Goal: Task Accomplishment & Management: Manage account settings

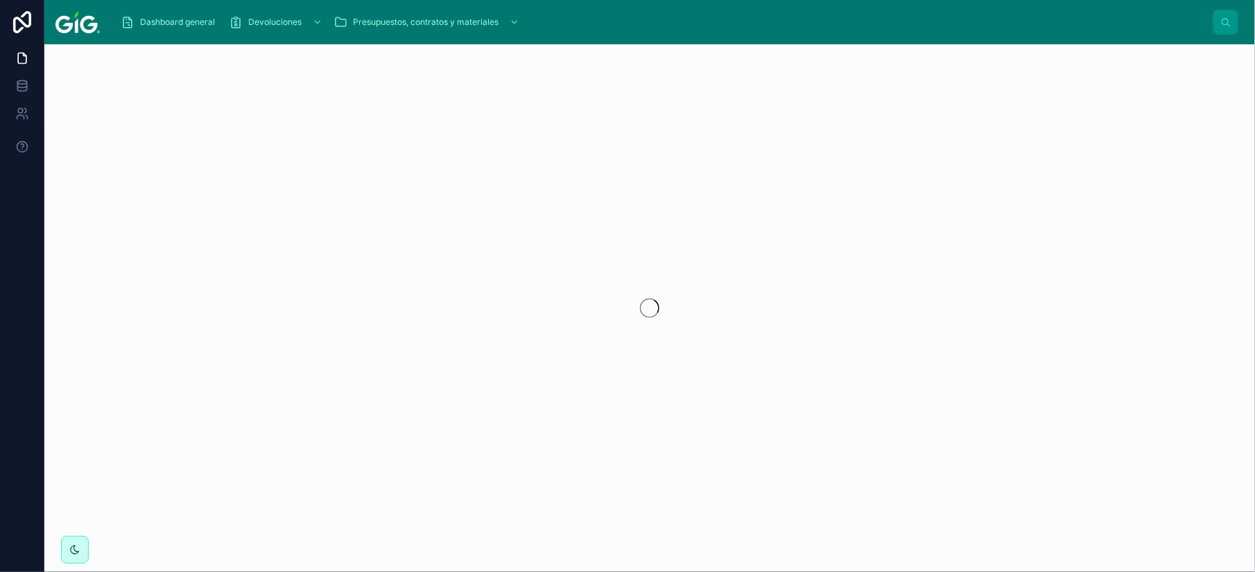
click at [165, 25] on span "Dashboard general" at bounding box center [177, 22] width 75 height 11
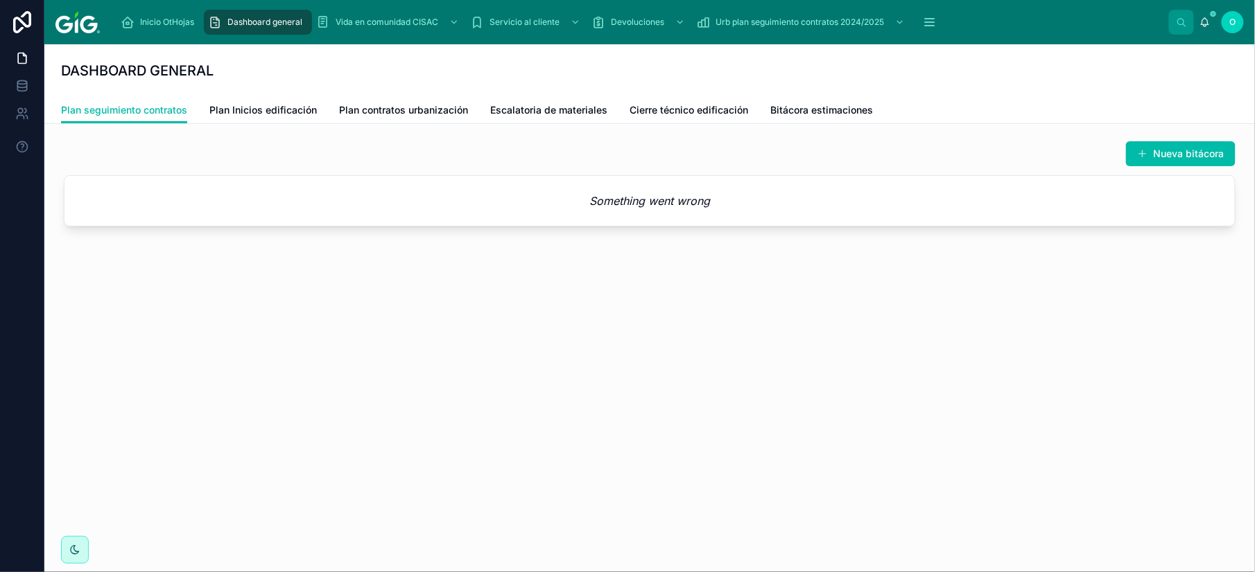
click at [236, 105] on span "Plan Inicios edificación" at bounding box center [262, 110] width 107 height 14
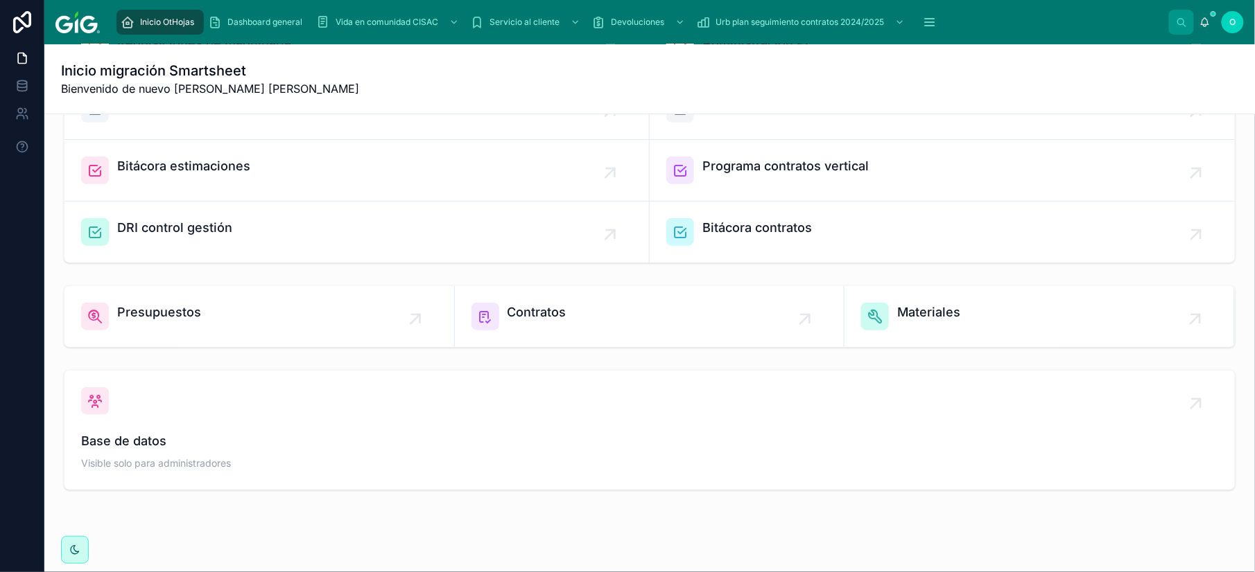
scroll to position [399, 0]
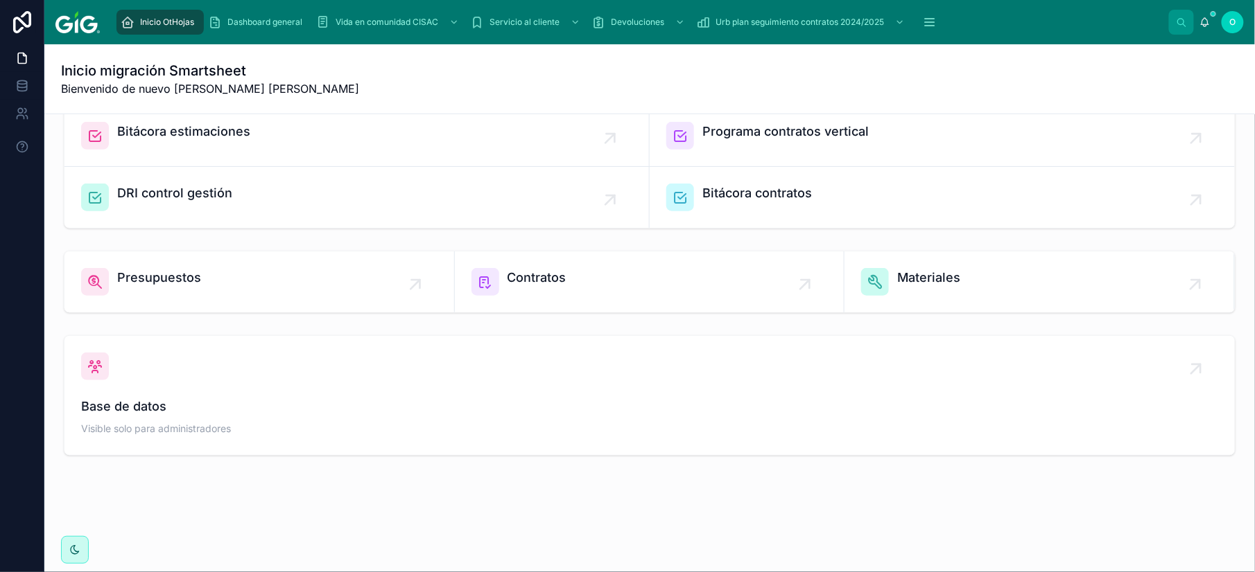
click at [177, 277] on span "Presupuestos" at bounding box center [159, 277] width 84 height 19
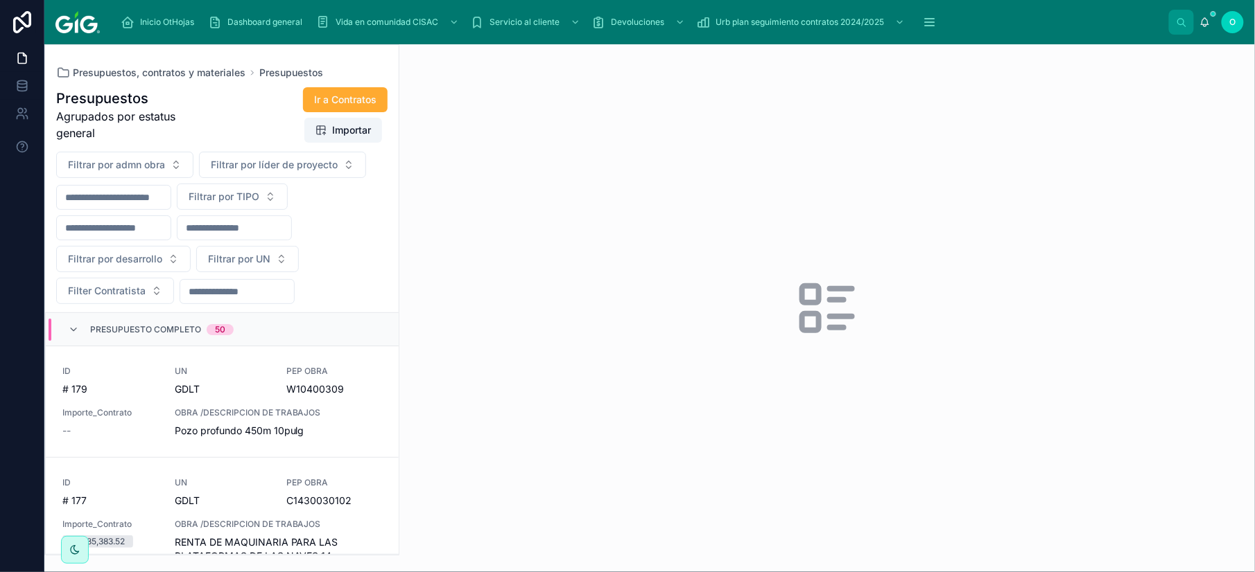
click at [277, 73] on span "Presupuestos" at bounding box center [291, 73] width 64 height 14
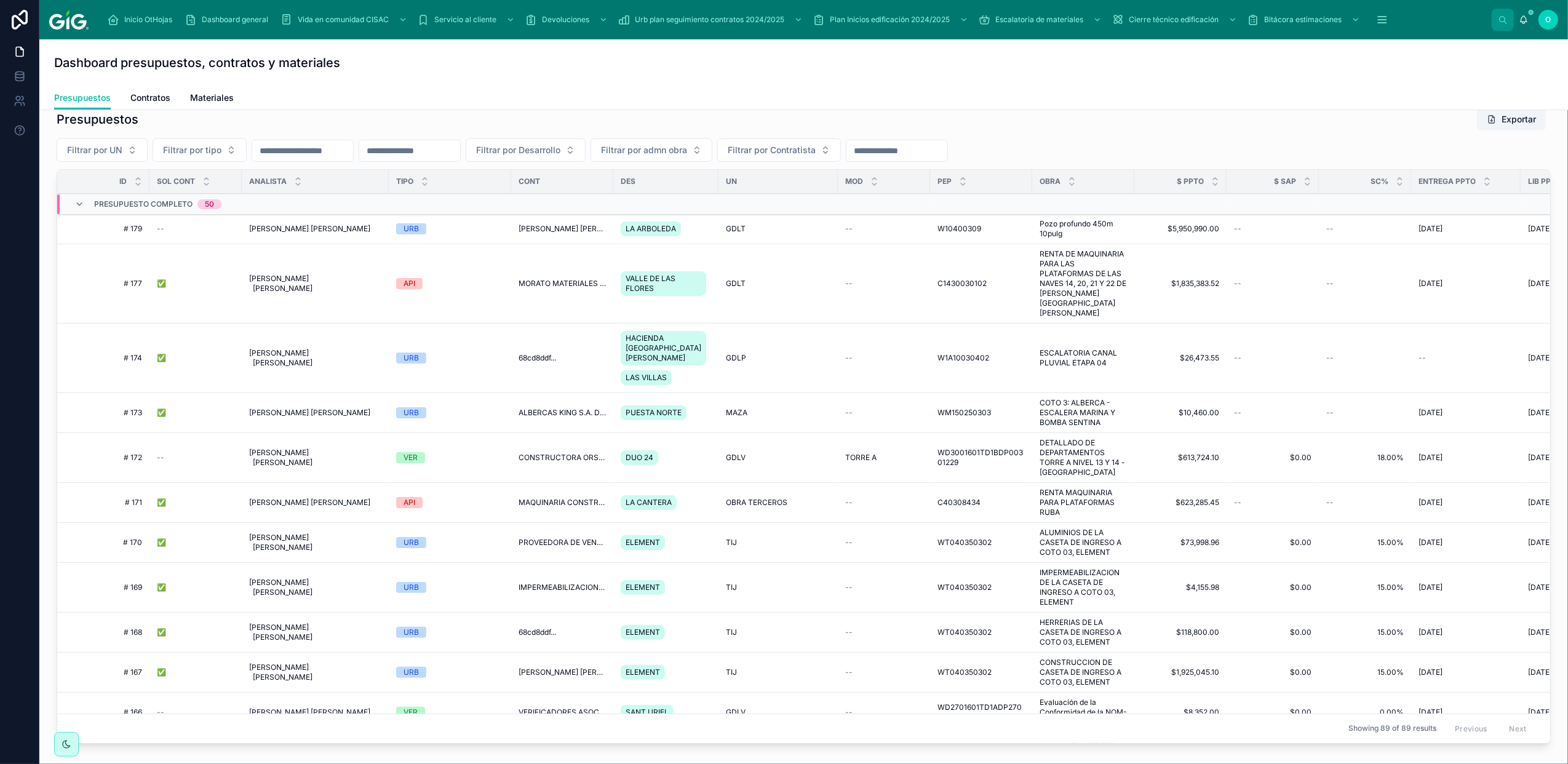
click at [77, 208] on icon at bounding box center [79, 204] width 10 height 10
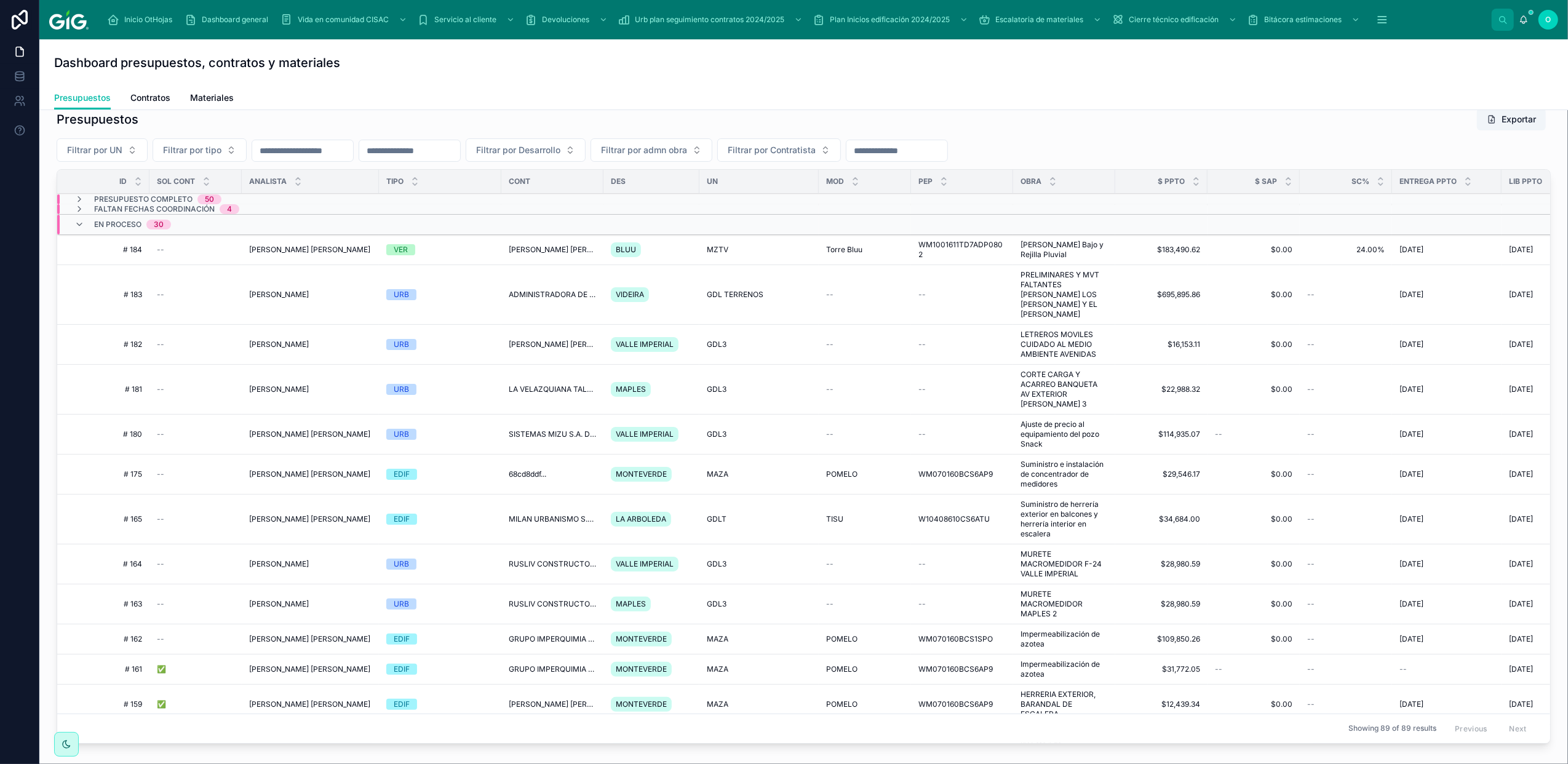
click at [79, 227] on icon at bounding box center [79, 224] width 10 height 10
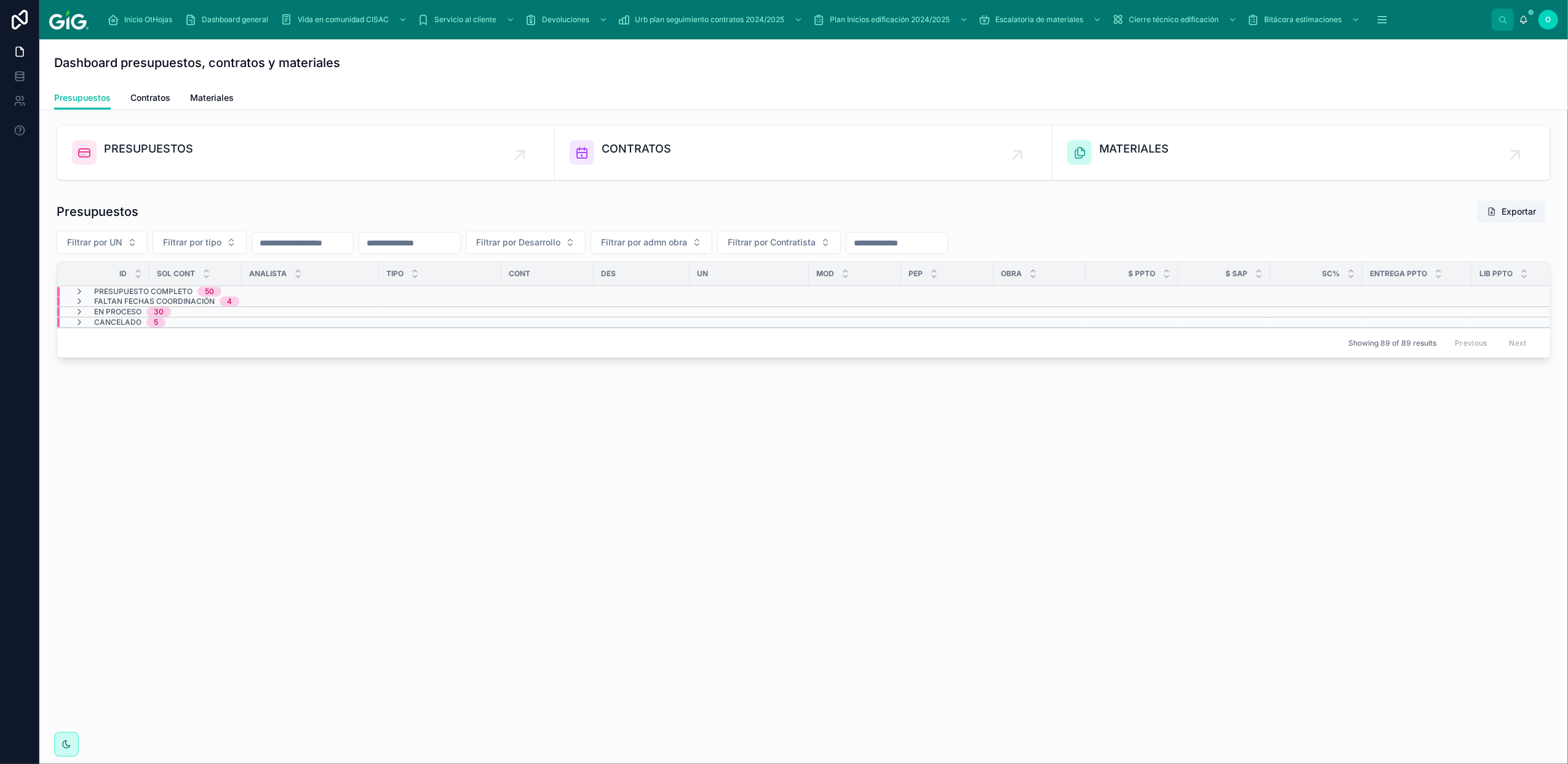
click at [140, 305] on span "Faltan fechas coordinación" at bounding box center [154, 301] width 121 height 10
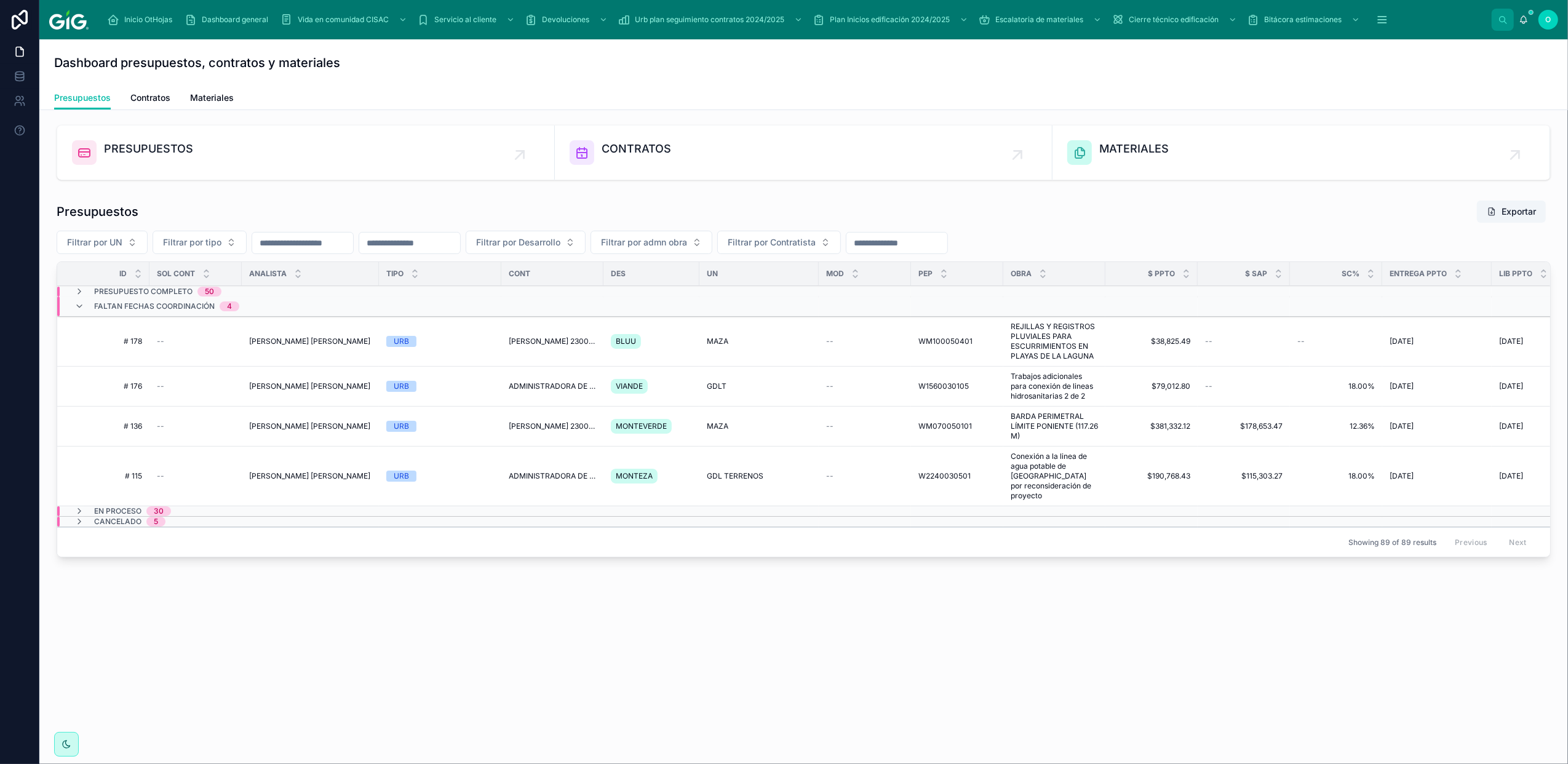
click at [80, 305] on icon at bounding box center [79, 306] width 10 height 10
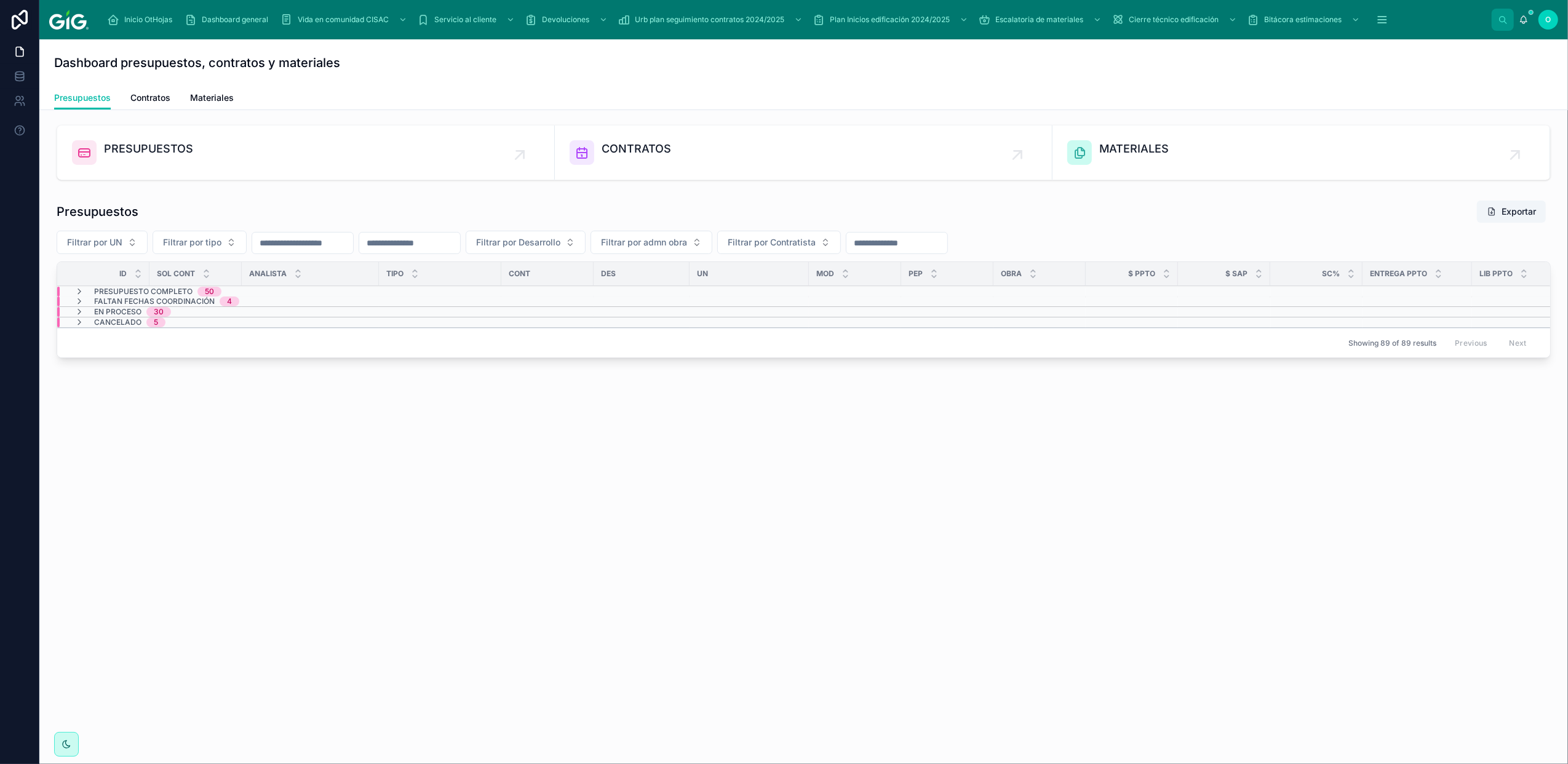
click at [586, 241] on button "Filtrar por Desarrollo" at bounding box center [525, 242] width 120 height 23
click at [227, 243] on button "Filtrar por tipo" at bounding box center [200, 242] width 94 height 23
click at [195, 335] on div "VER" at bounding box center [200, 333] width 171 height 20
click at [77, 301] on icon at bounding box center [79, 301] width 10 height 10
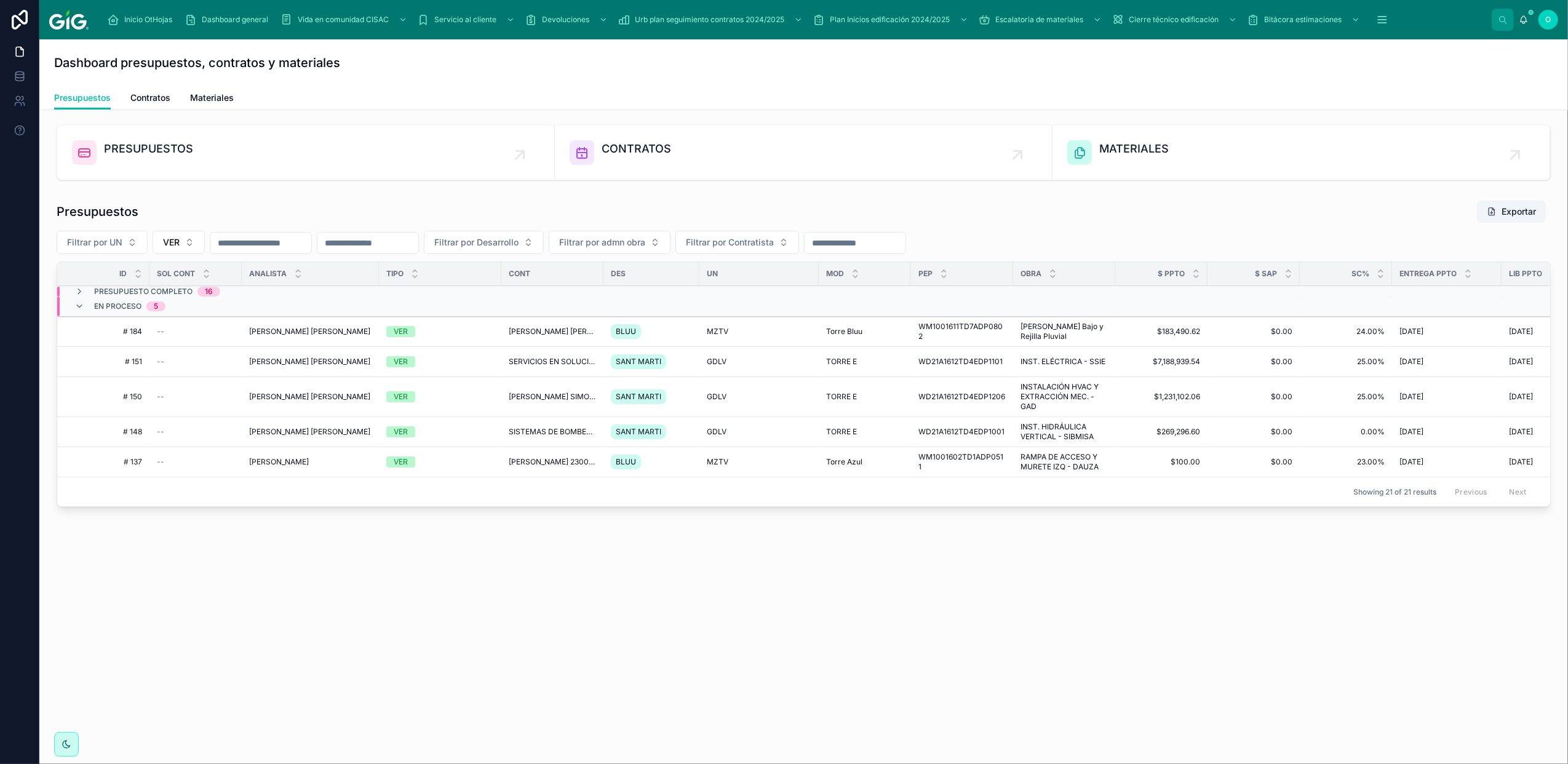
click at [448, 335] on div "VER" at bounding box center [439, 331] width 107 height 11
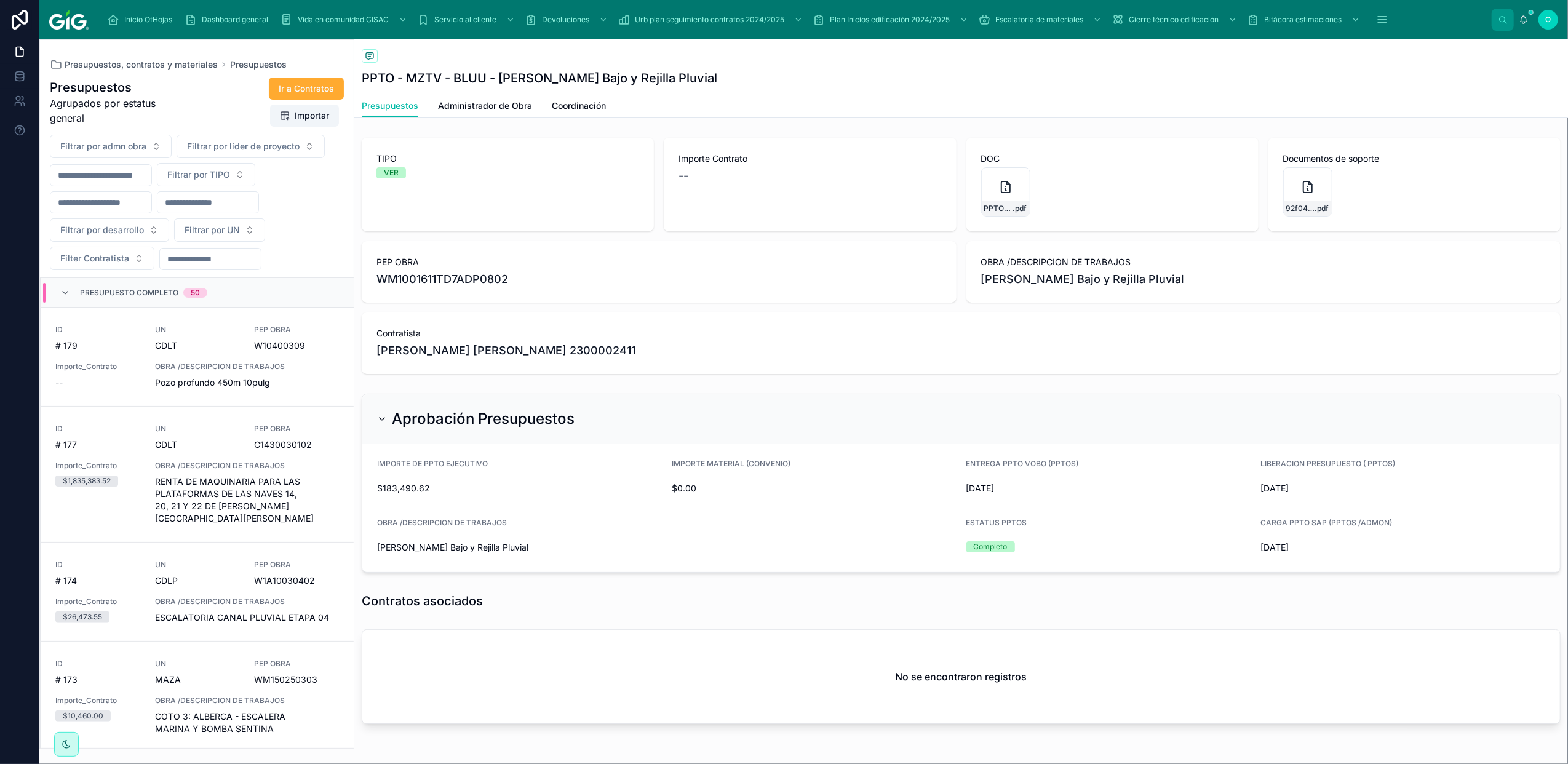
click at [581, 106] on span "Coordinación" at bounding box center [579, 106] width 54 height 12
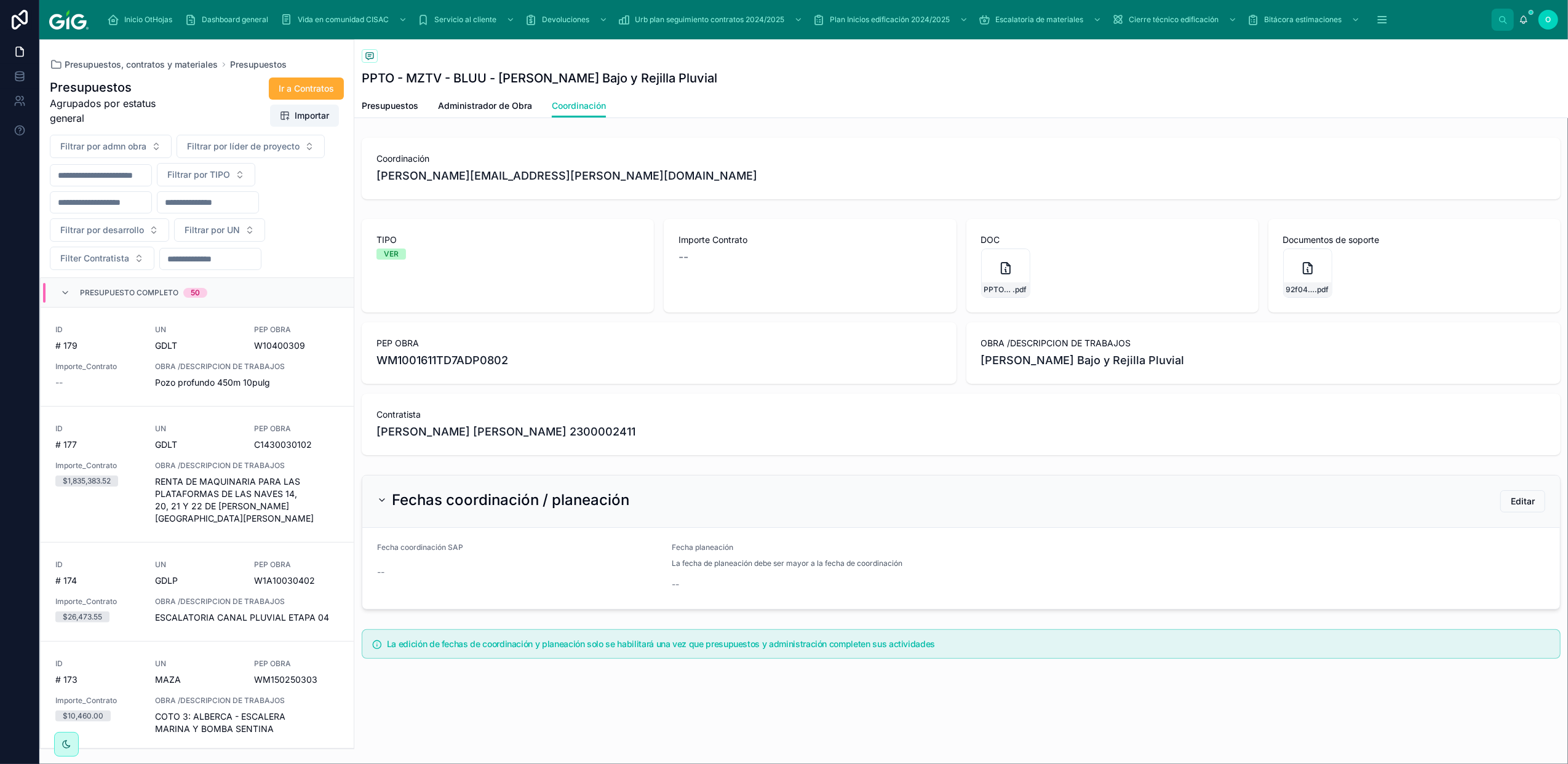
click at [1113, 505] on span "Editar" at bounding box center [1522, 501] width 24 height 12
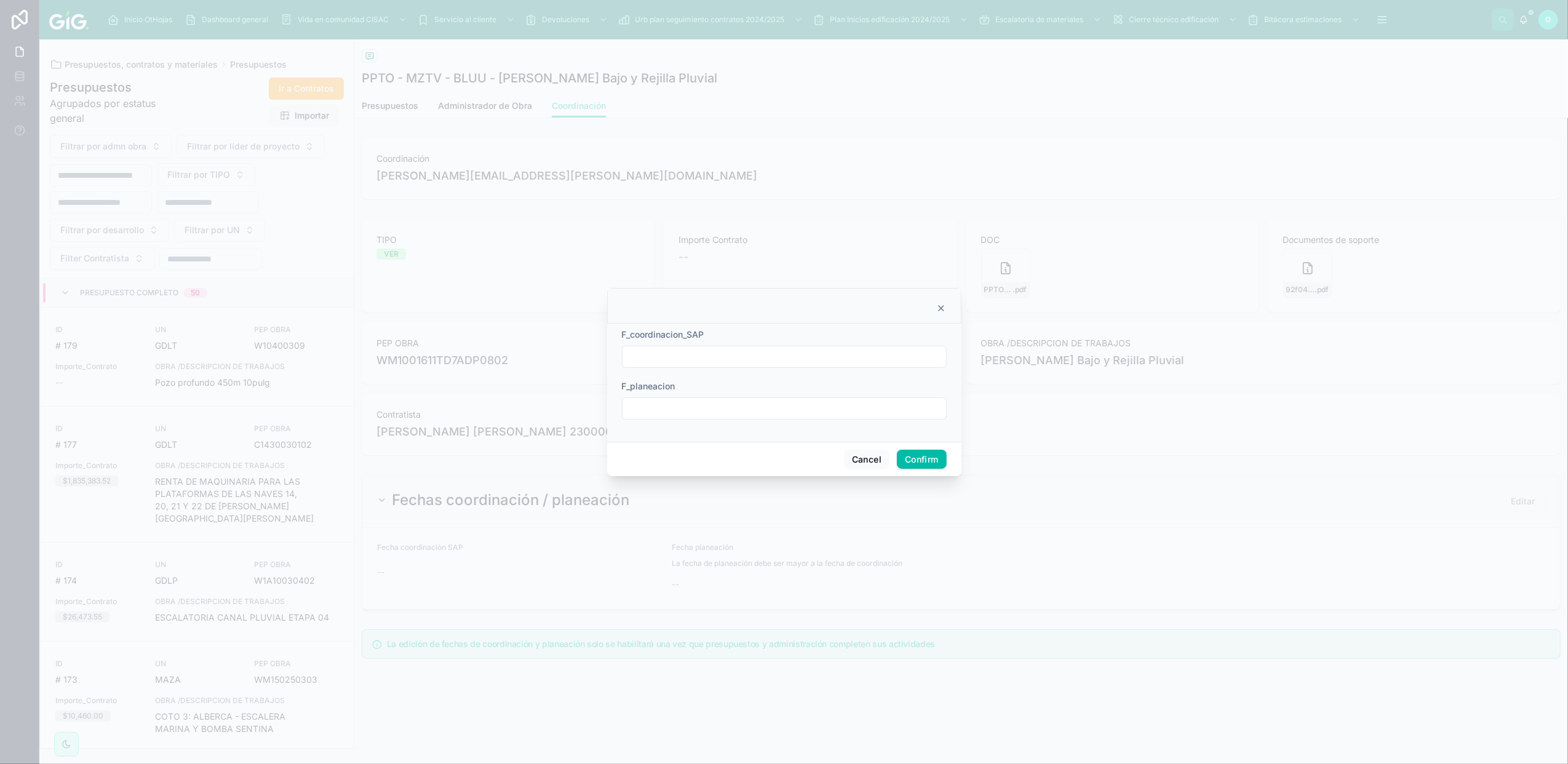
click at [748, 358] on input "text" at bounding box center [784, 356] width 324 height 17
click at [805, 454] on button "3" at bounding box center [805, 457] width 22 height 22
type input "*********"
click at [666, 410] on input "text" at bounding box center [784, 408] width 324 height 17
click at [806, 503] on button "3" at bounding box center [805, 508] width 22 height 22
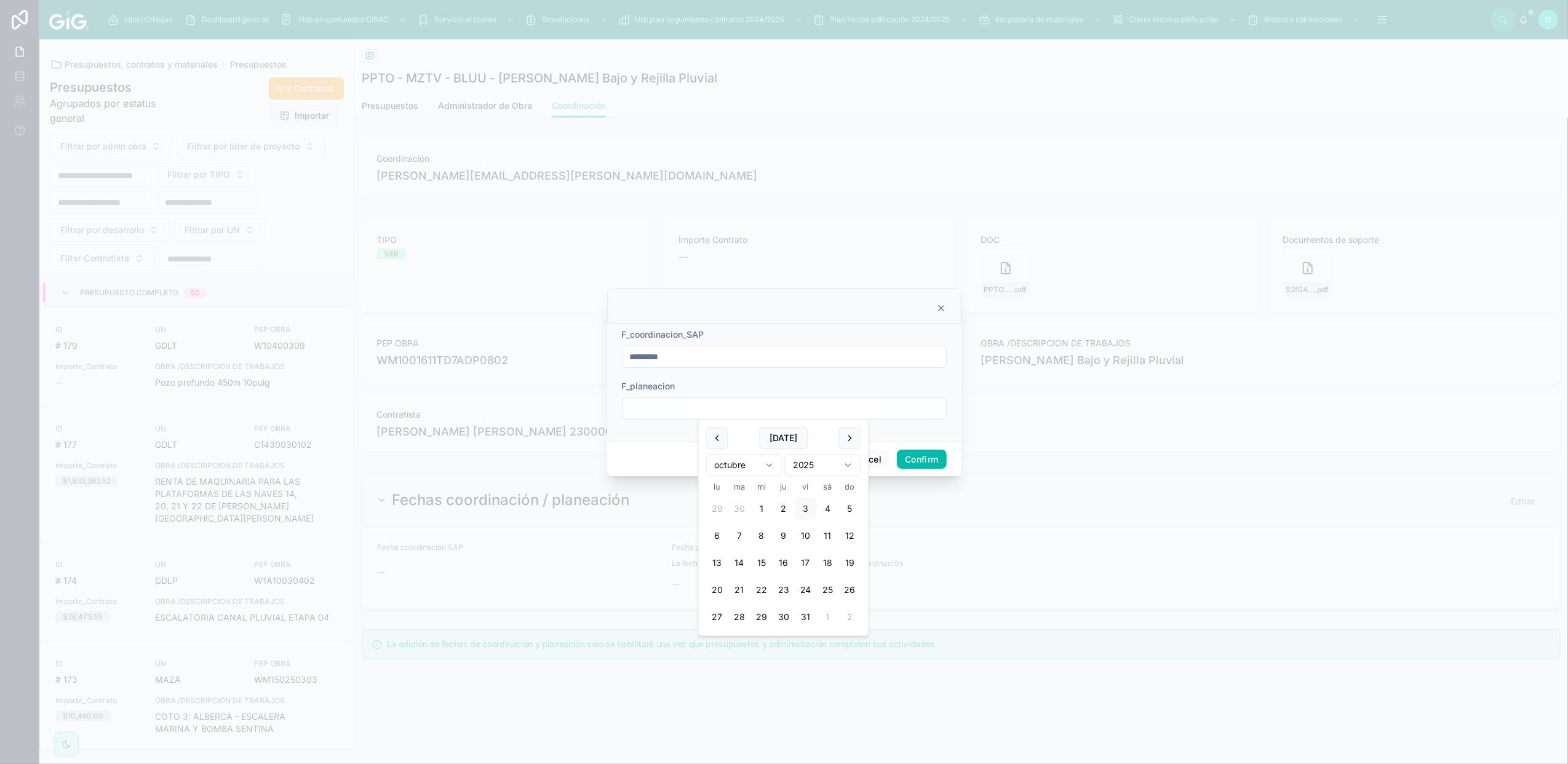
type input "*********"
click at [929, 456] on button "Confirm" at bounding box center [921, 460] width 49 height 20
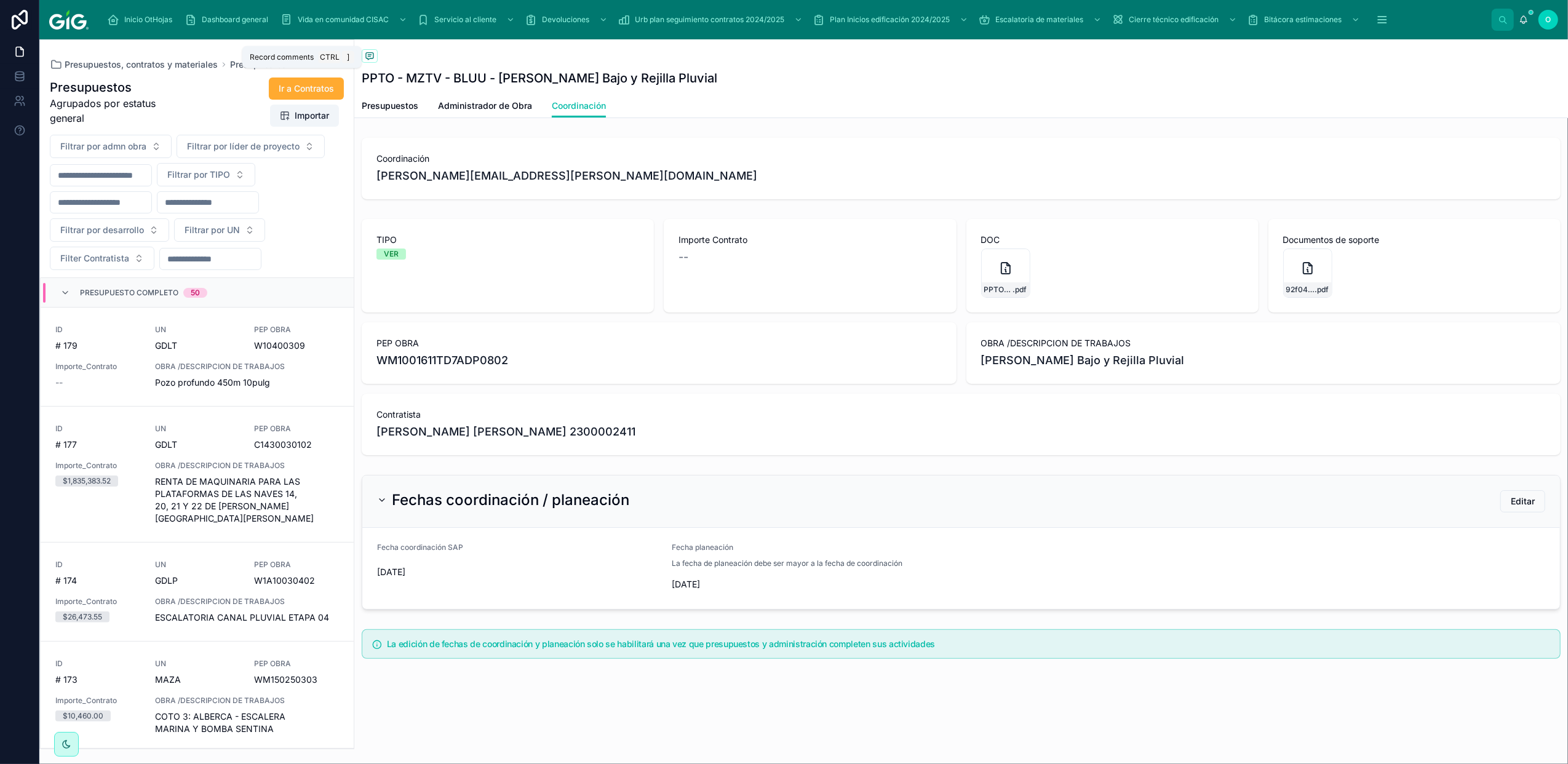
drag, startPoint x: 370, startPoint y: 58, endPoint x: 372, endPoint y: 79, distance: 21.1
click at [370, 58] on icon at bounding box center [369, 57] width 7 height 7
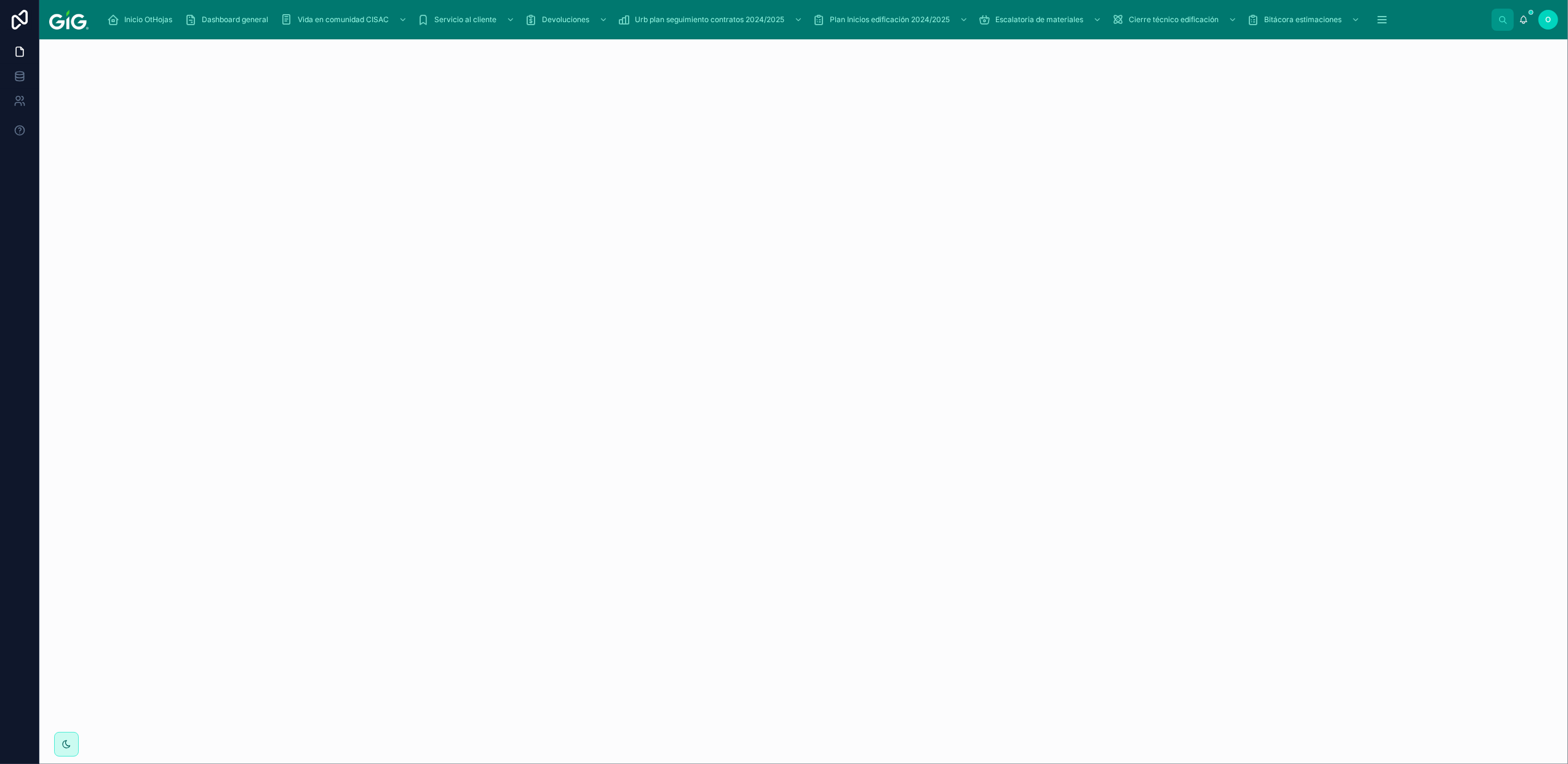
click at [249, 23] on span "Dashboard general" at bounding box center [234, 20] width 67 height 10
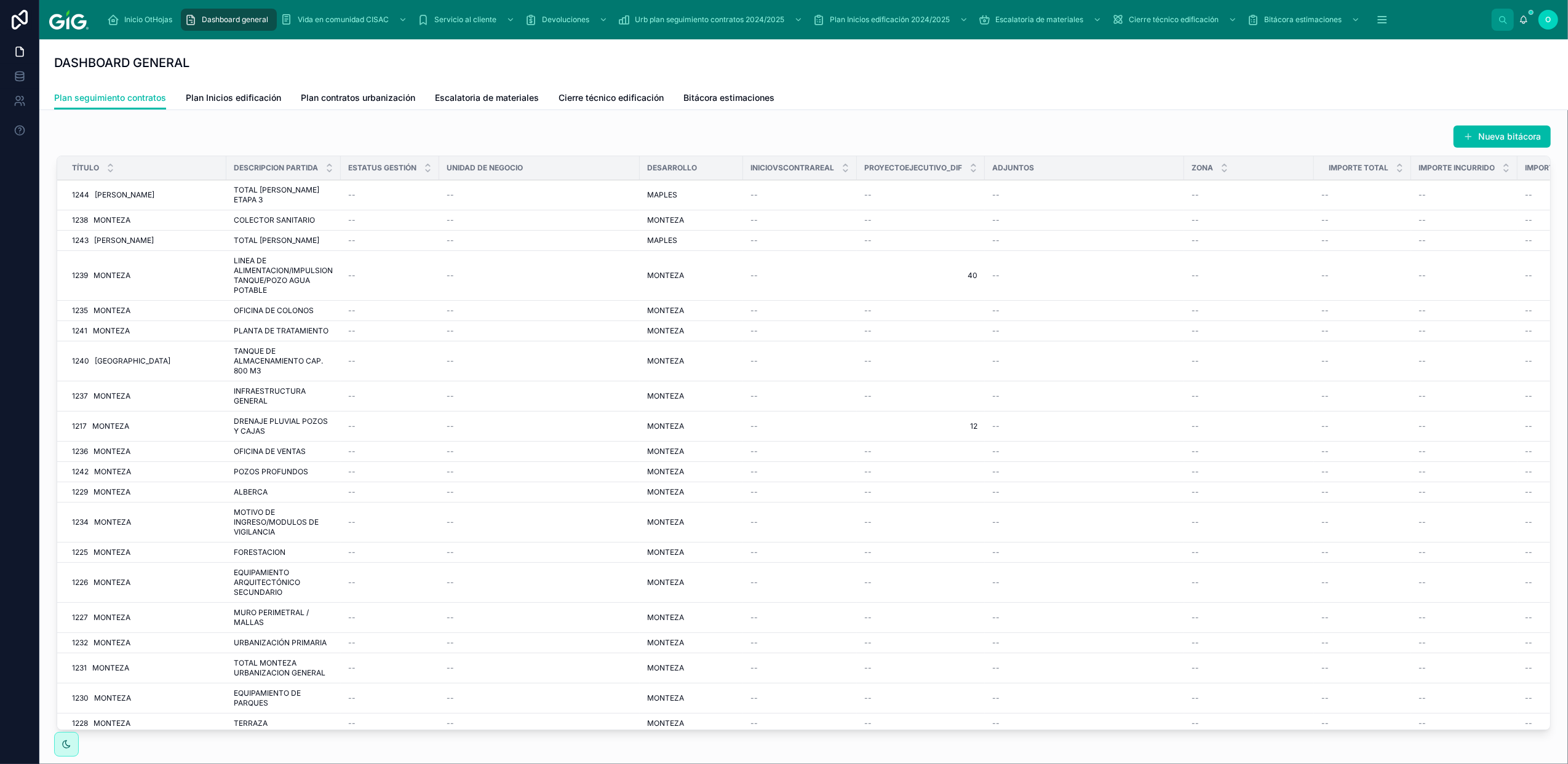
click at [140, 20] on span "Inicio OtHojas" at bounding box center [148, 20] width 48 height 10
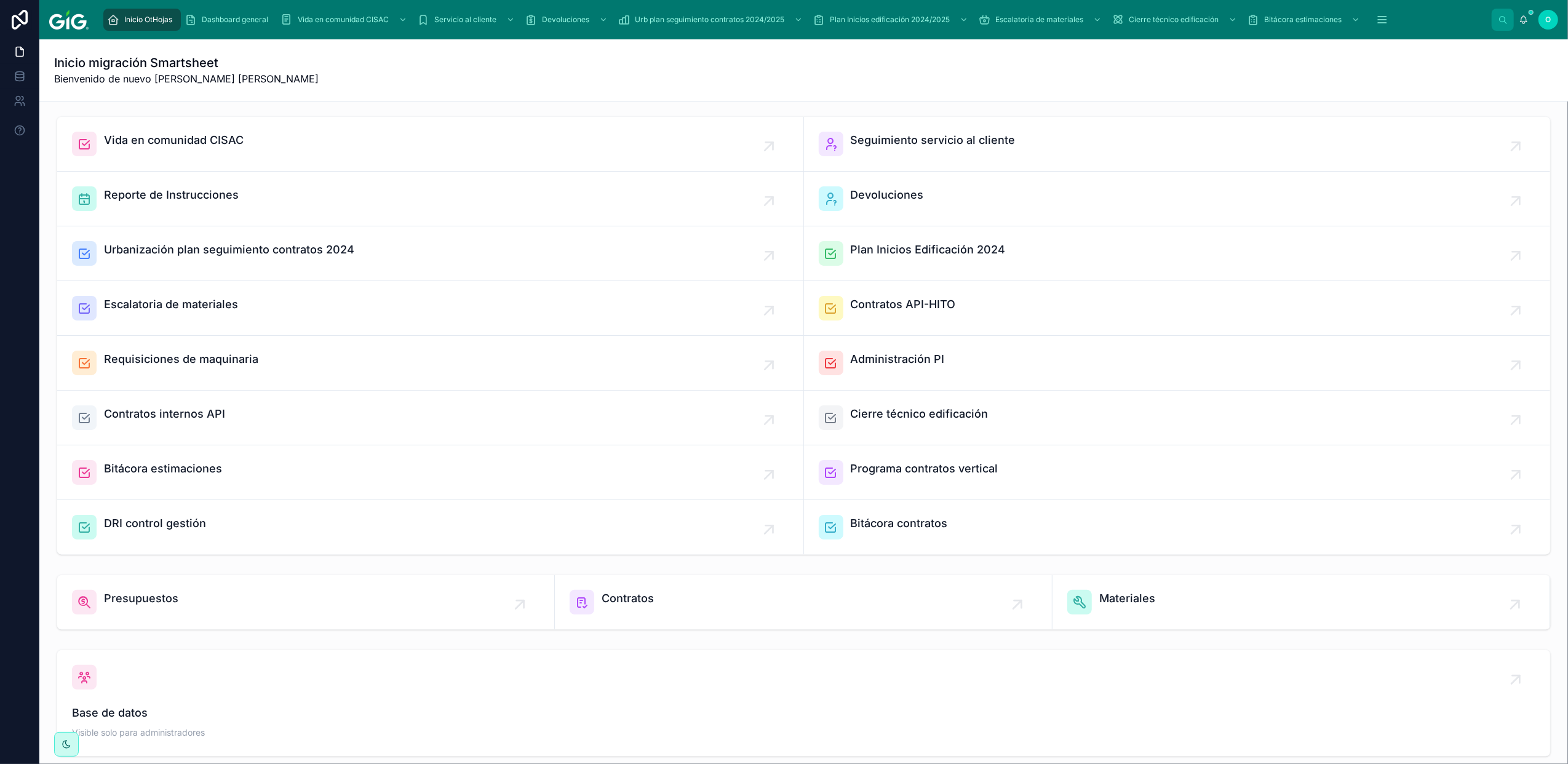
click at [127, 508] on span "Presupuestos" at bounding box center [141, 598] width 75 height 17
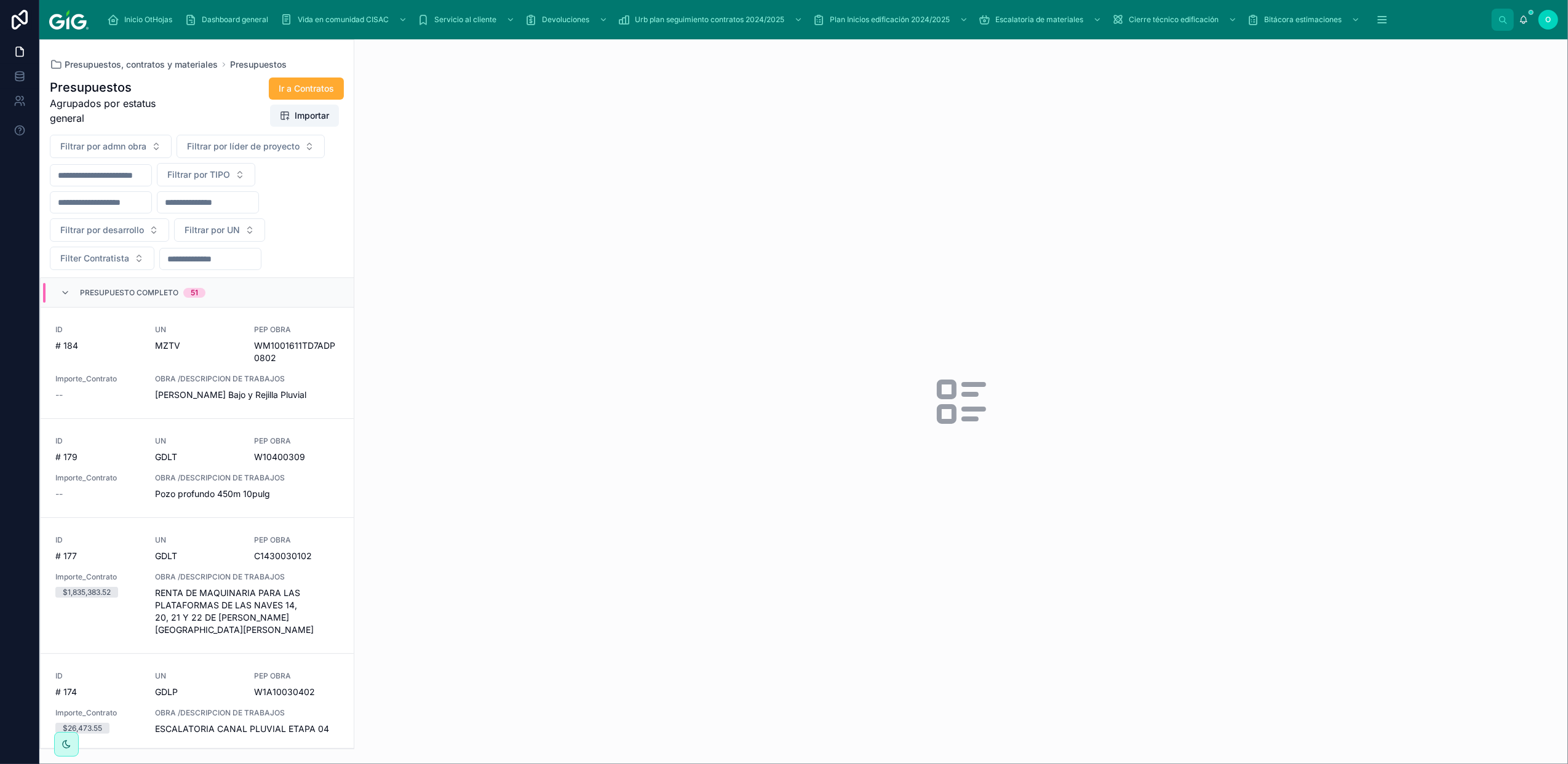
click at [148, 22] on span "Inicio OtHojas" at bounding box center [148, 20] width 48 height 10
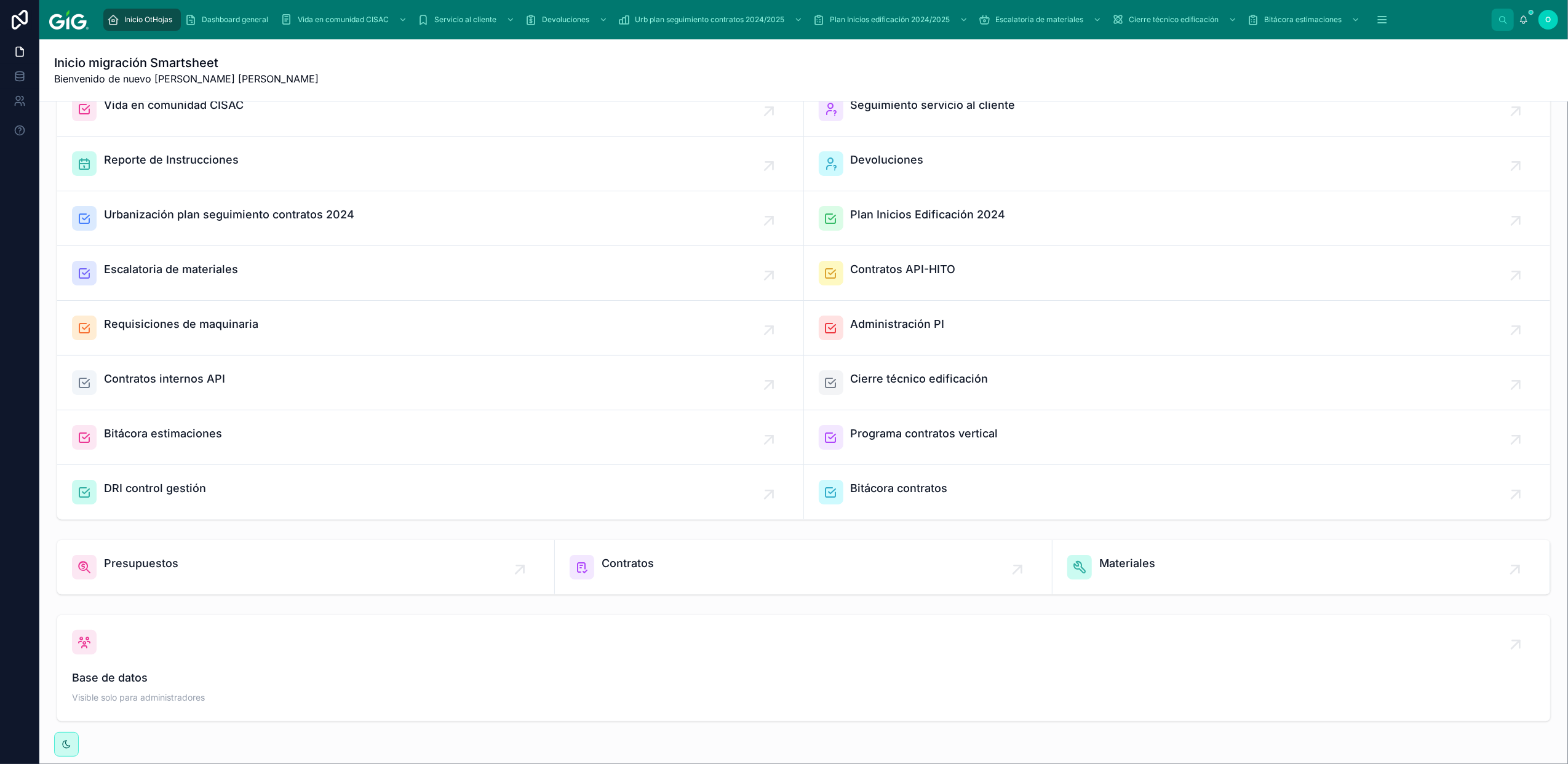
scroll to position [98, 0]
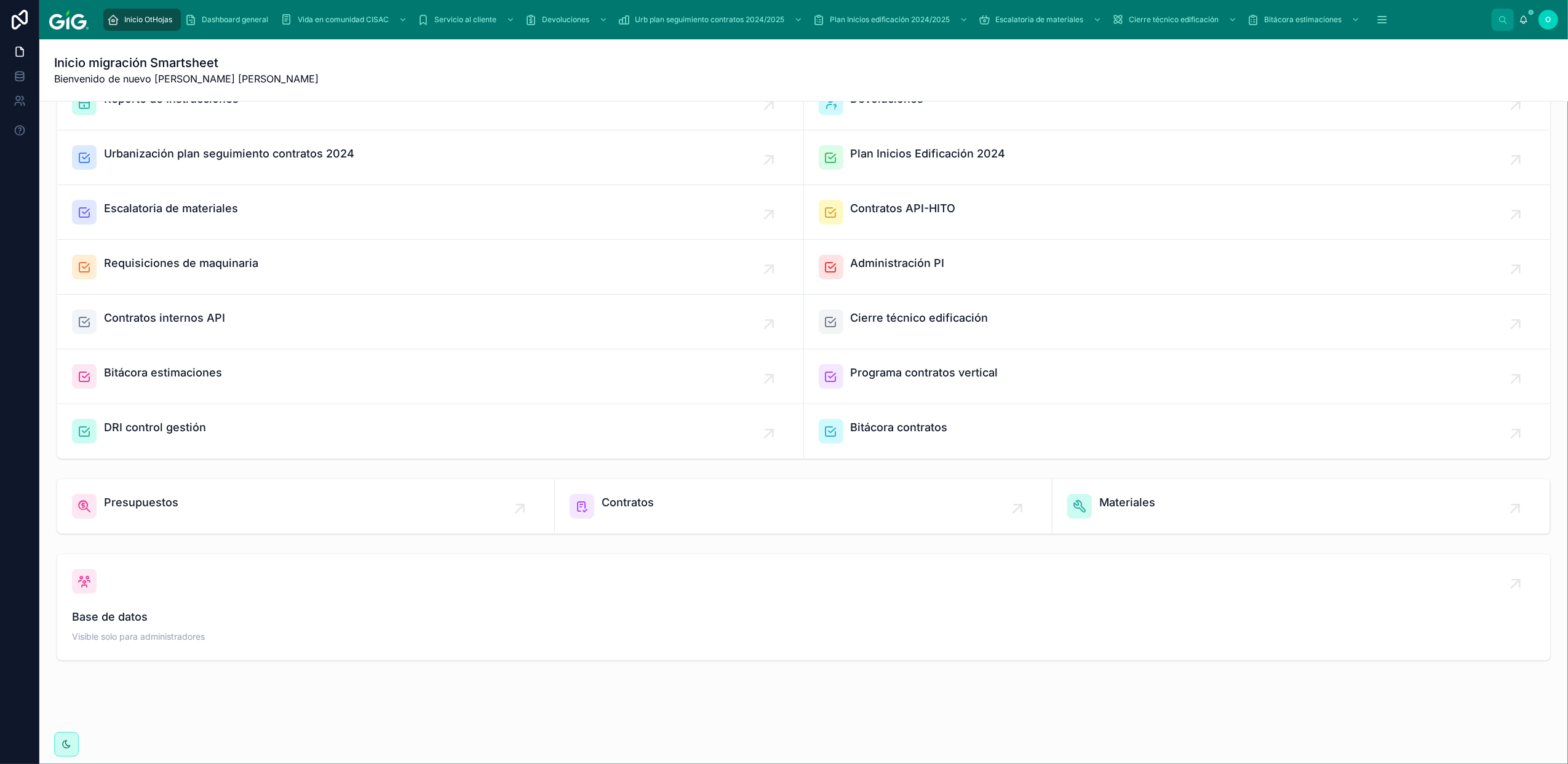
click at [198, 505] on div "Presupuestos" at bounding box center [305, 507] width 468 height 25
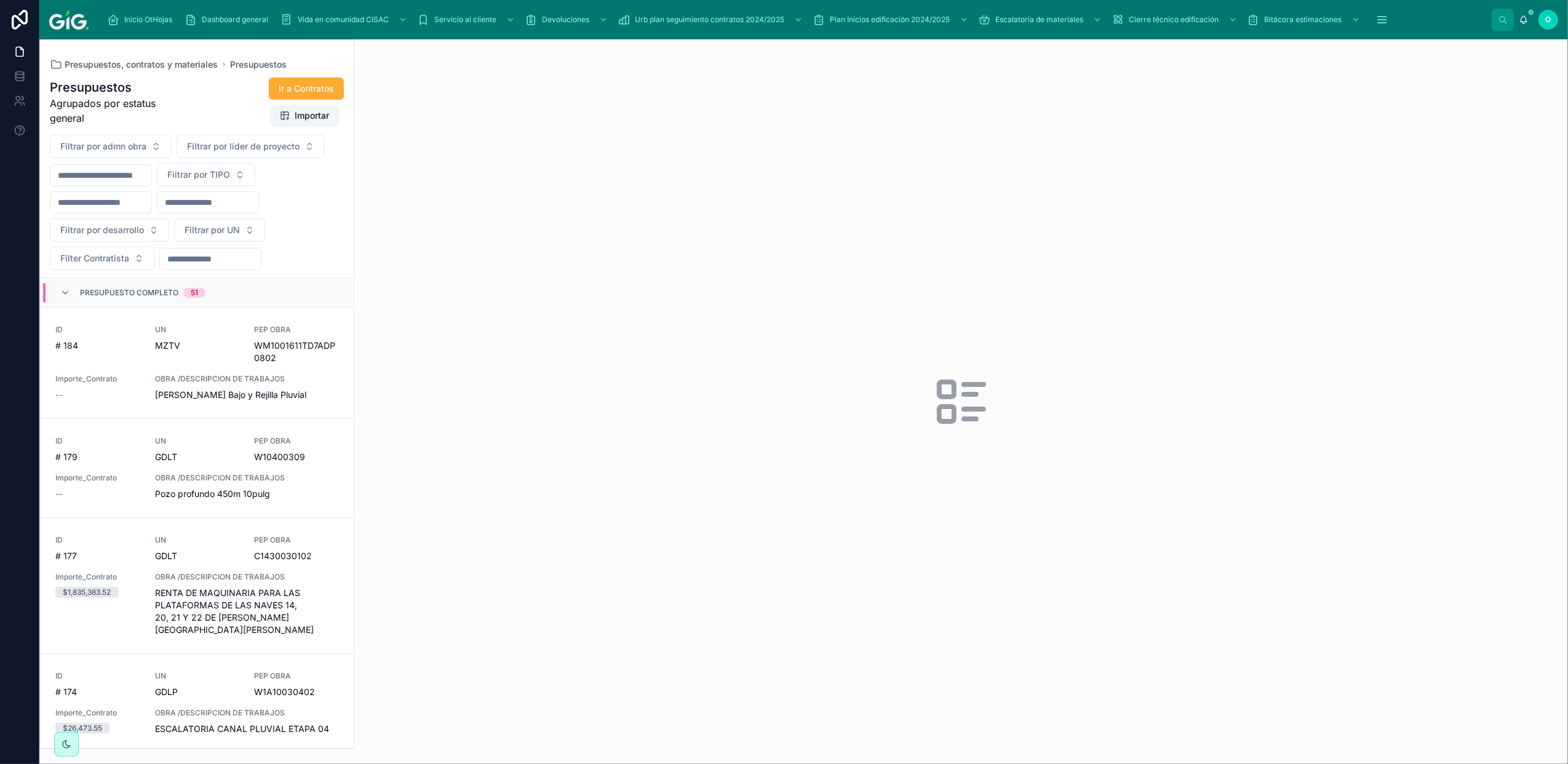
click at [252, 63] on span "Presupuestos" at bounding box center [258, 65] width 57 height 12
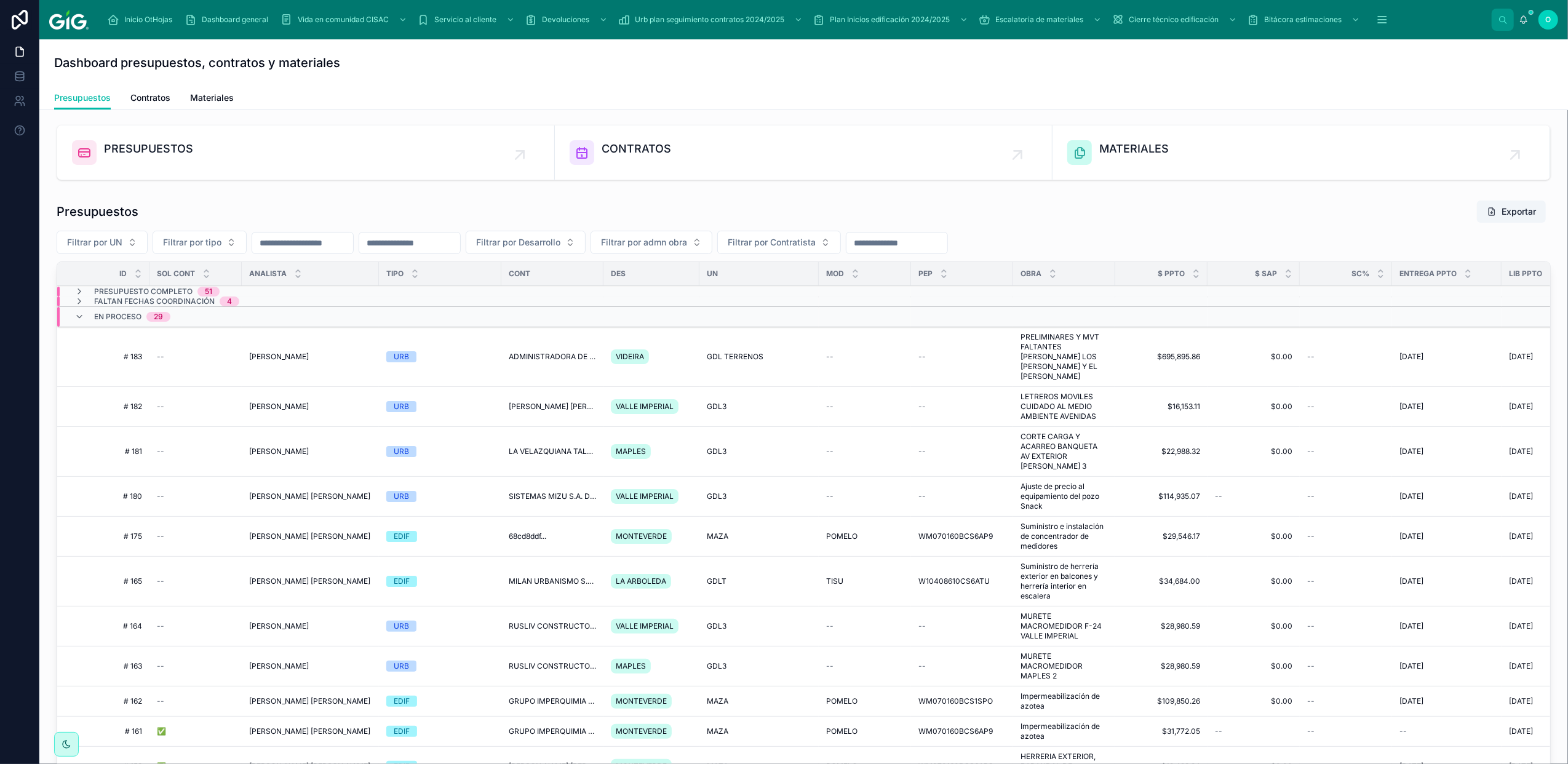
click at [128, 236] on button "Filtrar por UN" at bounding box center [102, 242] width 91 height 23
click at [237, 241] on button "Filtrar por tipo" at bounding box center [200, 242] width 94 height 23
click at [197, 335] on div "VER" at bounding box center [200, 333] width 171 height 20
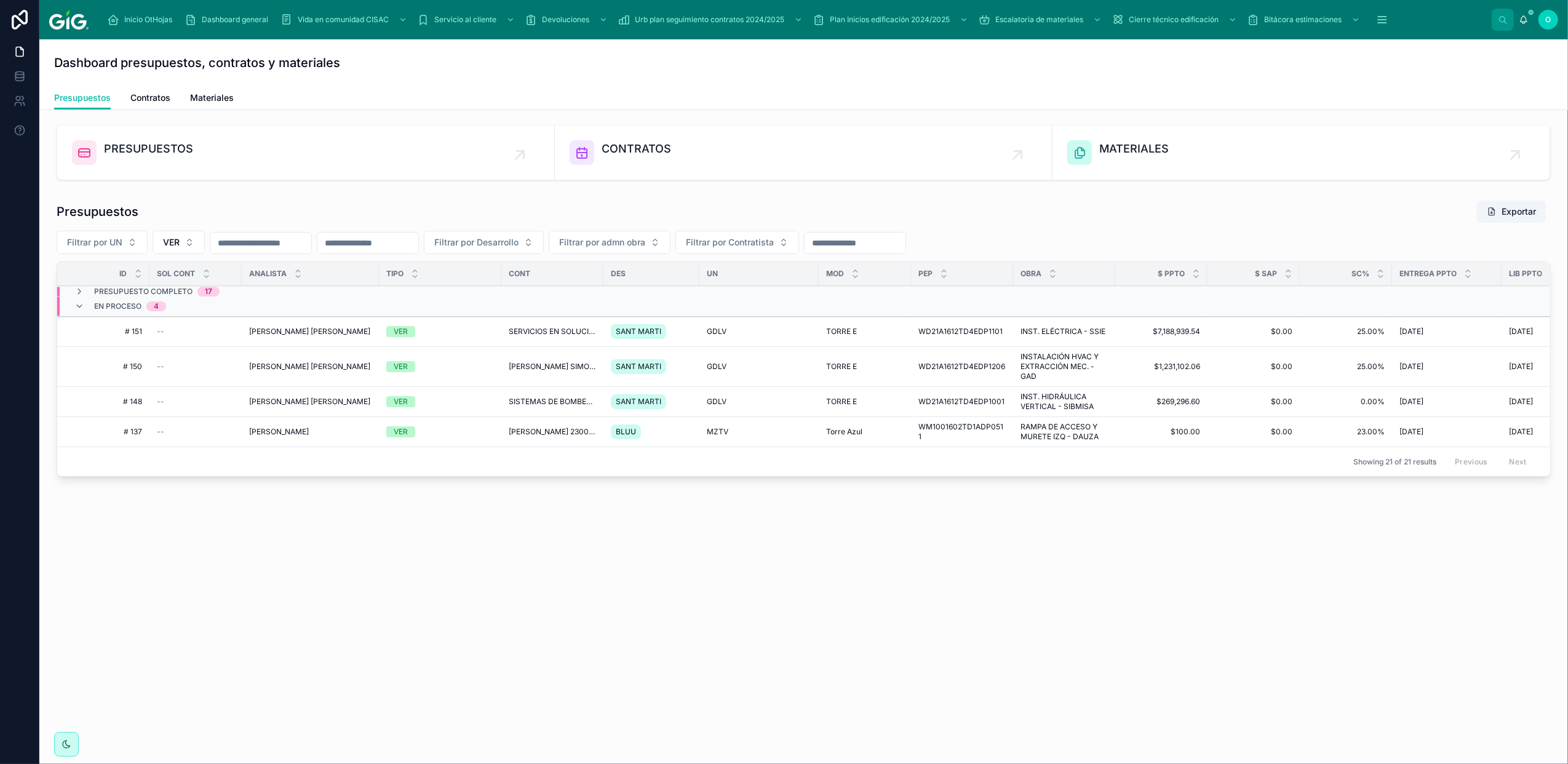
click at [74, 313] on div "En proceso 4" at bounding box center [120, 306] width 122 height 20
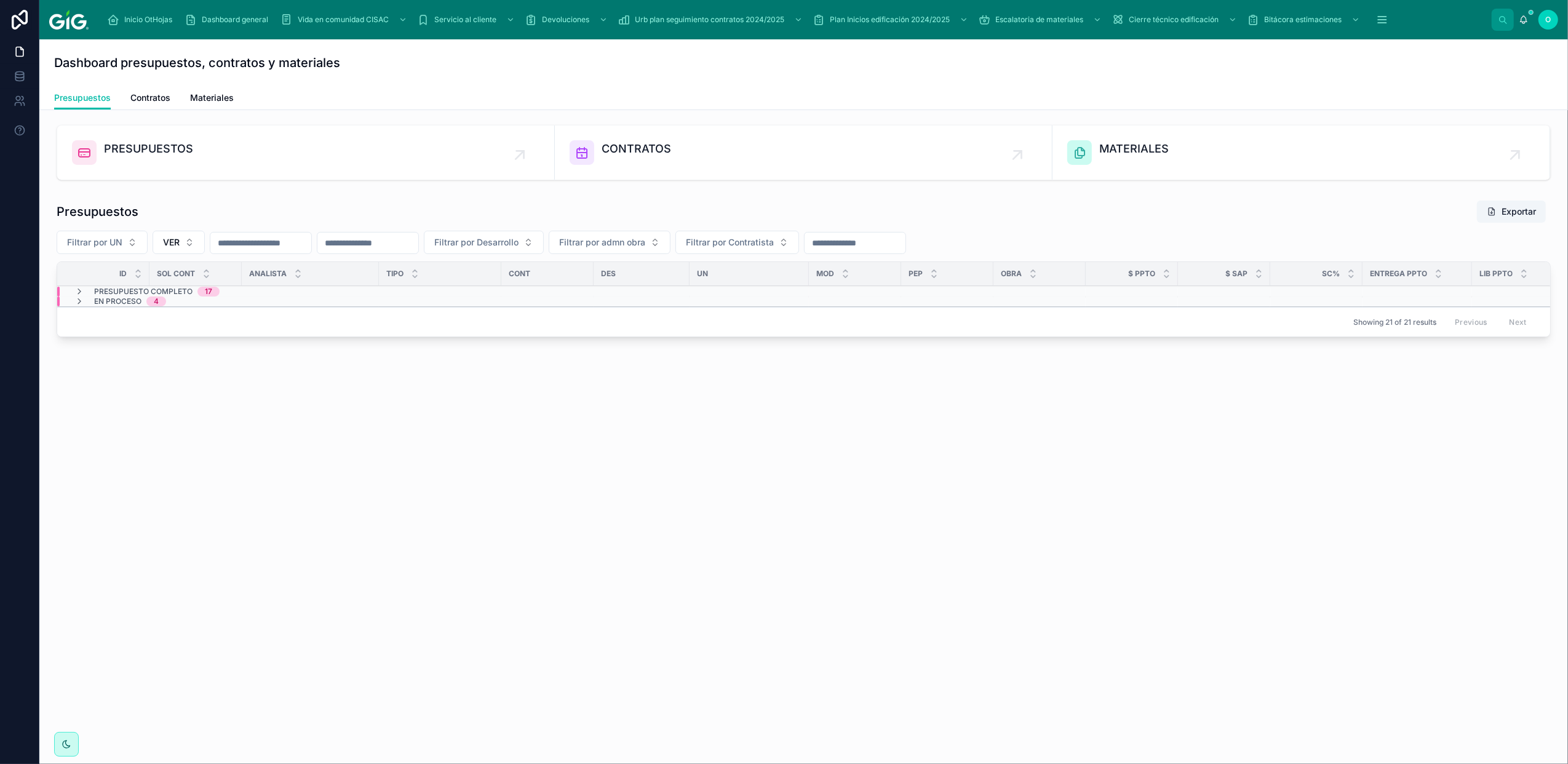
click at [77, 294] on icon at bounding box center [79, 292] width 10 height 10
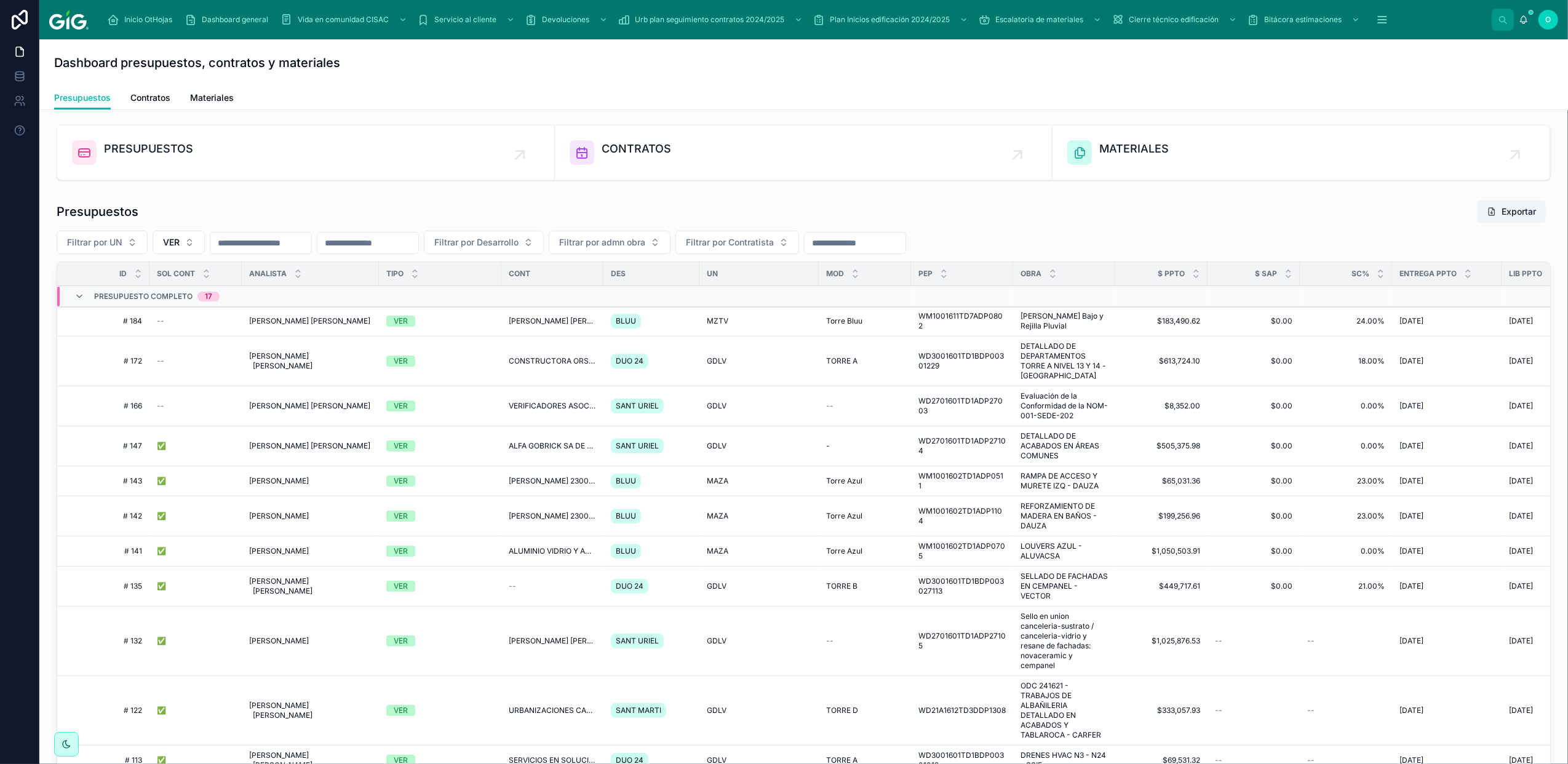
click at [485, 323] on div "VER" at bounding box center [439, 321] width 107 height 11
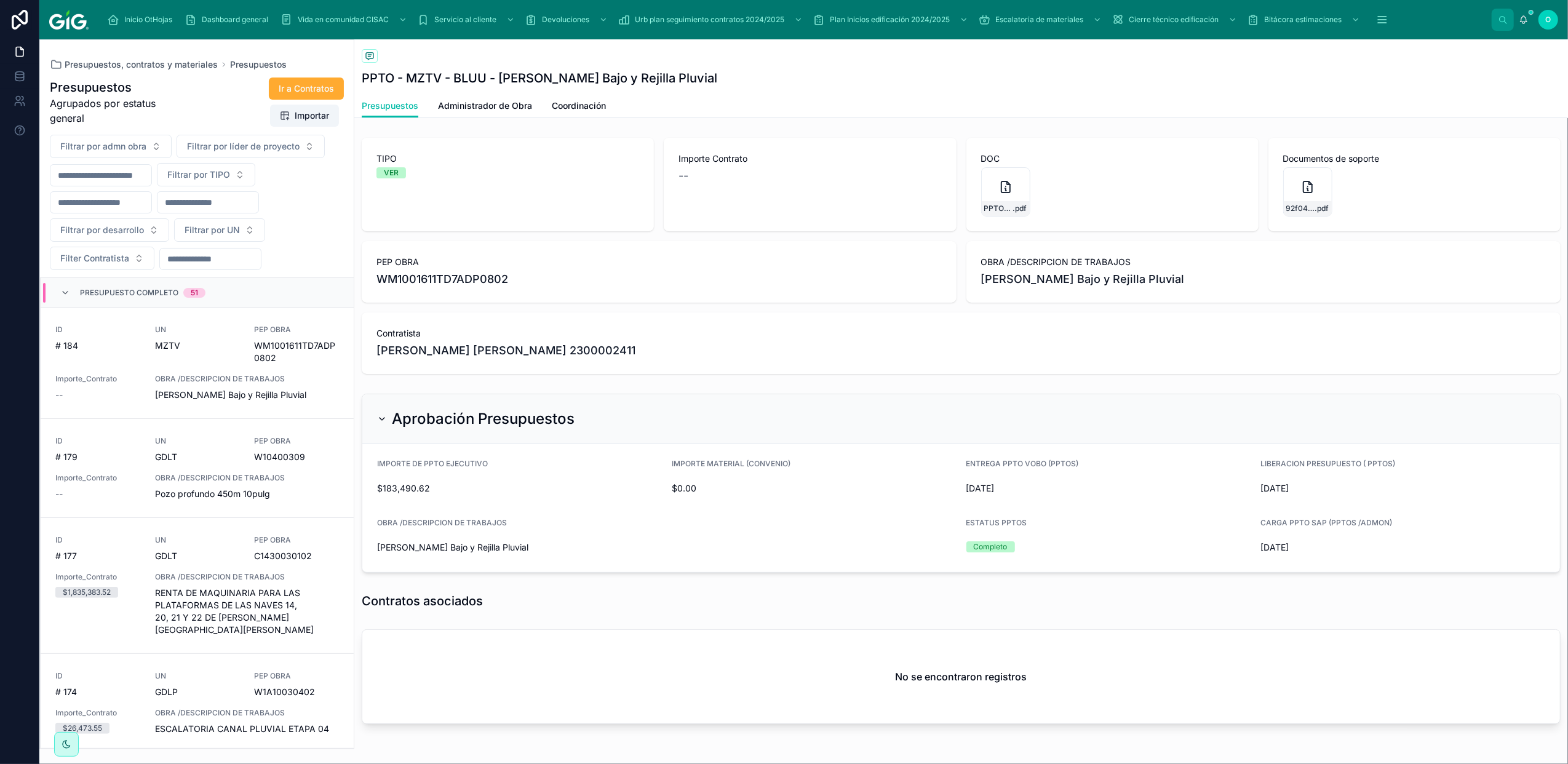
scroll to position [29, 0]
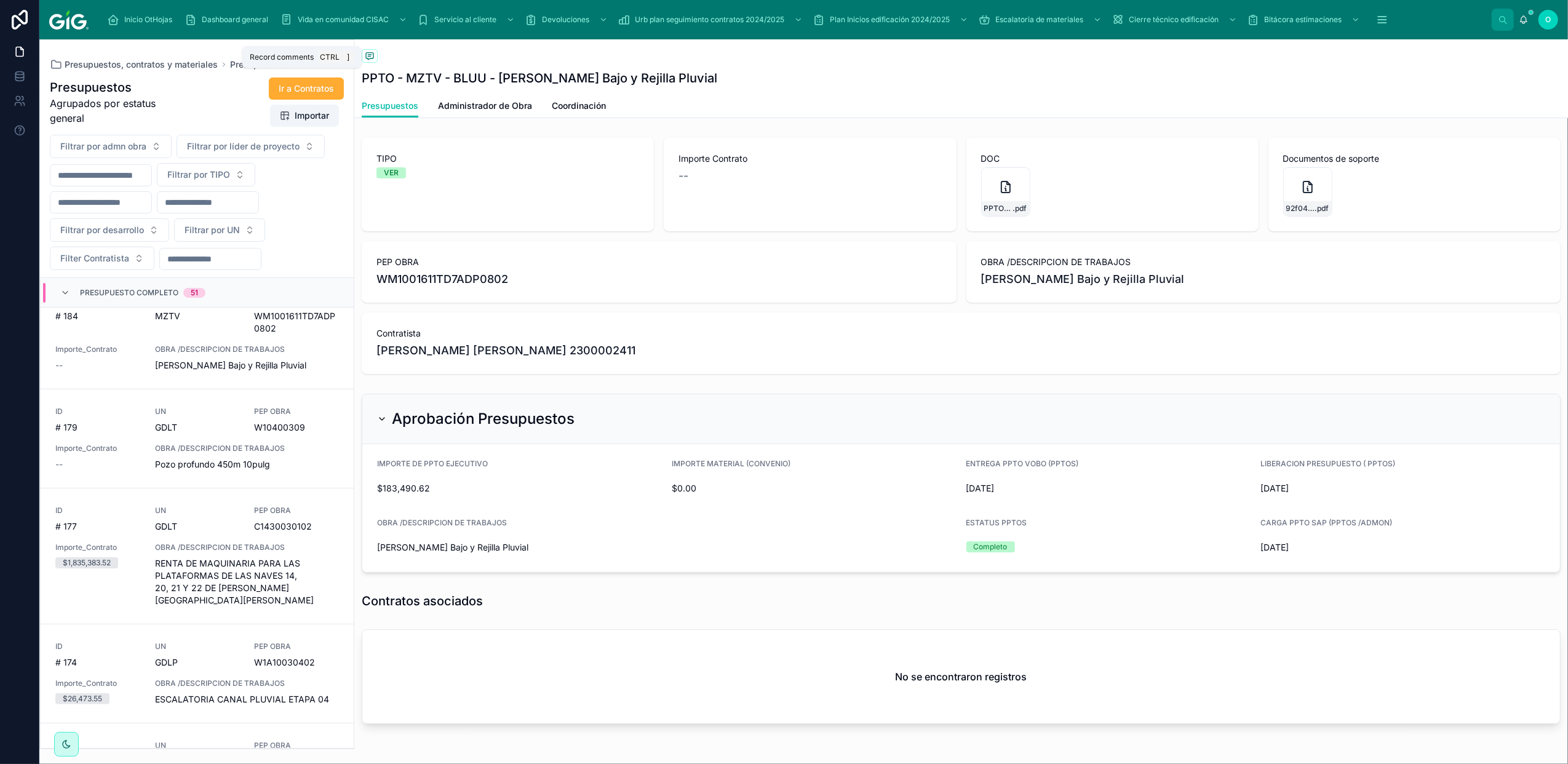
click at [370, 58] on icon at bounding box center [369, 57] width 7 height 7
